Goal: Navigation & Orientation: Find specific page/section

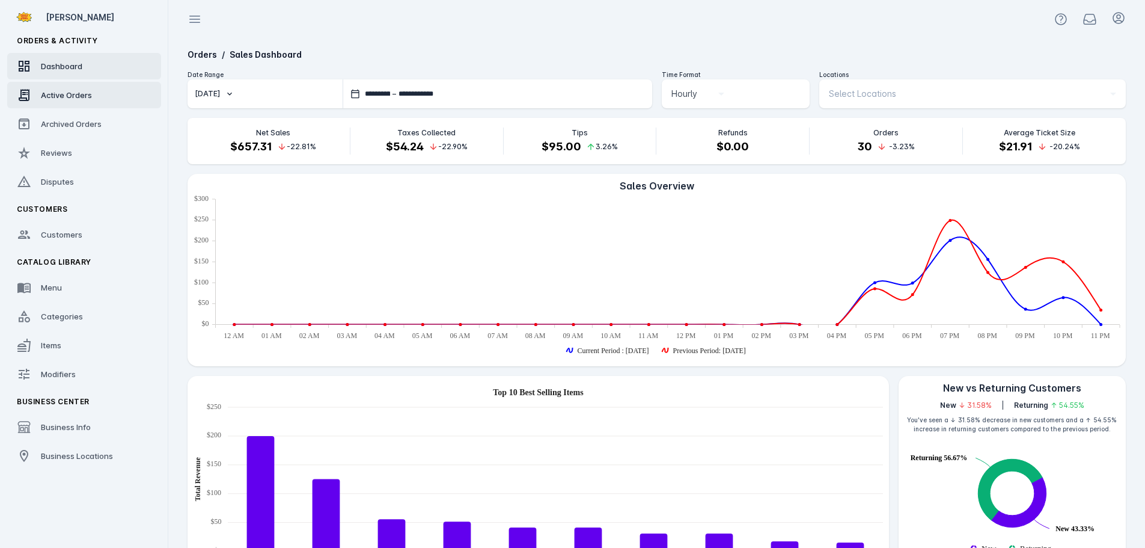
click at [88, 97] on span "Active Orders" at bounding box center [66, 95] width 51 height 10
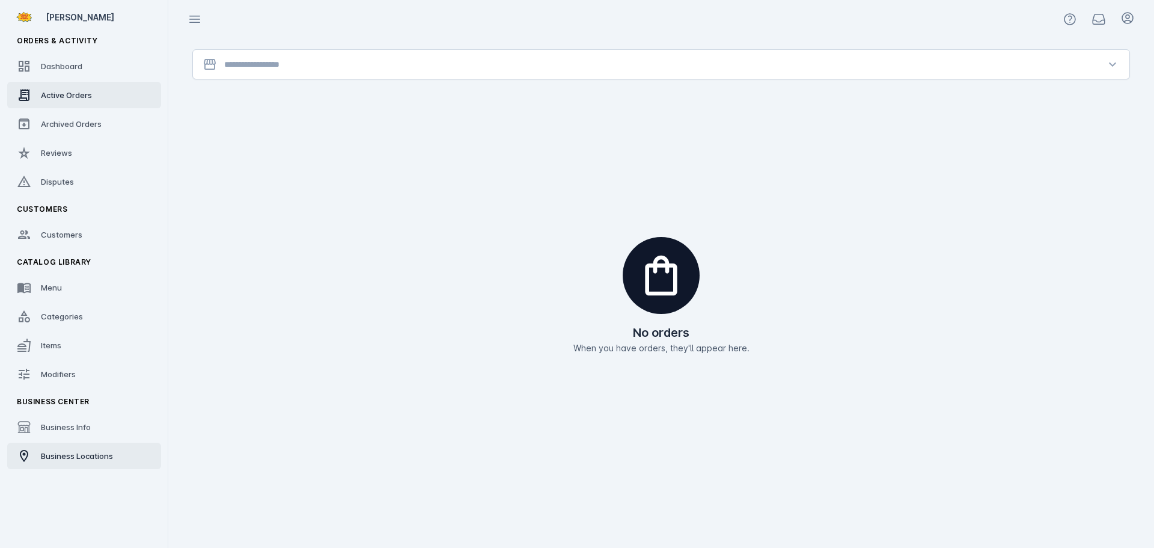
click at [61, 450] on div "Business Locations" at bounding box center [77, 456] width 72 height 12
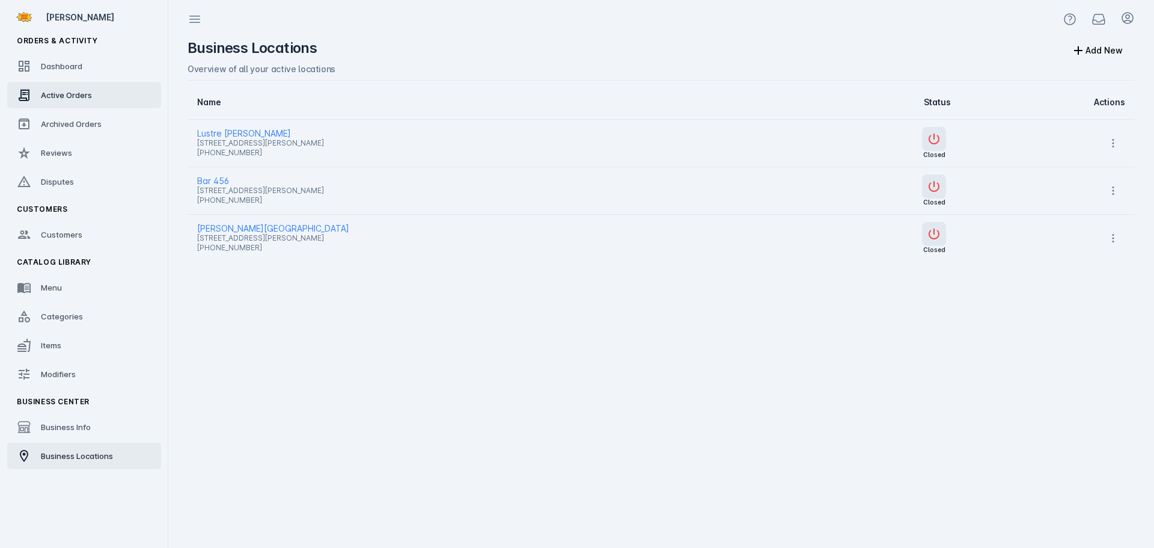
click at [44, 94] on span "Active Orders" at bounding box center [66, 95] width 51 height 10
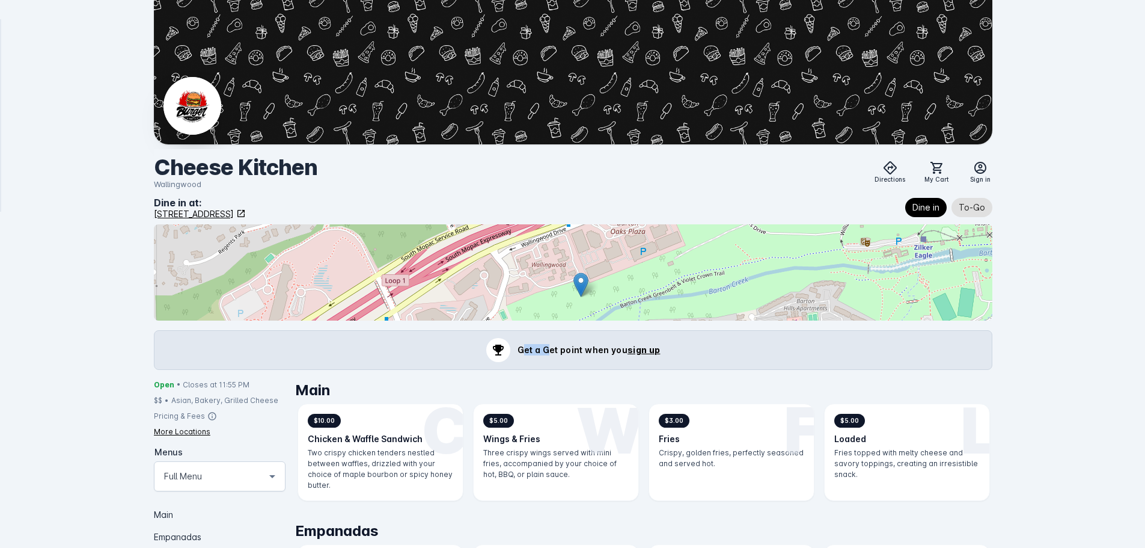
drag, startPoint x: 520, startPoint y: 347, endPoint x: 546, endPoint y: 350, distance: 26.1
click at [546, 350] on p "Get a Get point when you sign up" at bounding box center [588, 349] width 143 height 11
copy p "Get a"
click at [1052, 267] on div "Cheese Kitchen Wallingwood Directions My Cart Sign in Dine in at: 2525 Wallingw…" at bounding box center [573, 452] width 1144 height 905
